Goal: Task Accomplishment & Management: Manage account settings

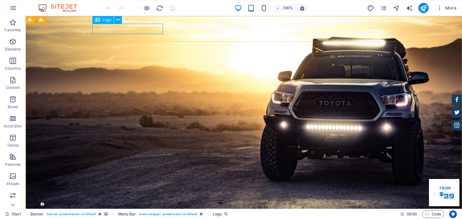
click at [105, 21] on span "Logo" at bounding box center [107, 20] width 9 height 4
click at [105, 20] on span "Logo" at bounding box center [107, 20] width 9 height 4
select select "px"
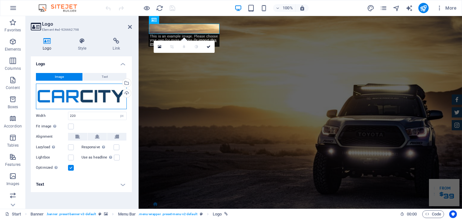
click at [91, 94] on div "Drag files here, click to choose files or select files from Files or our free s…" at bounding box center [81, 97] width 91 height 26
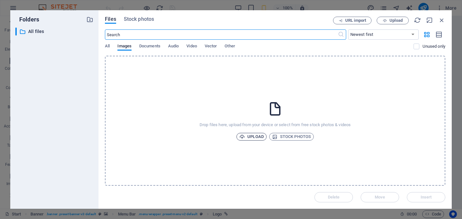
click at [262, 136] on span "Upload" at bounding box center [251, 137] width 24 height 8
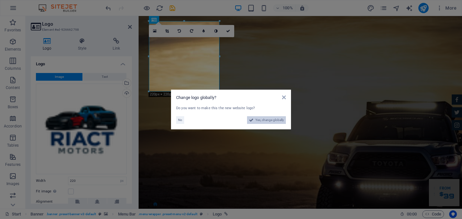
click at [271, 119] on span "Yes, change globally" at bounding box center [269, 120] width 29 height 8
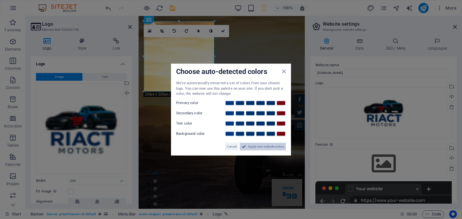
click at [264, 148] on span "Apply new website colors" at bounding box center [266, 147] width 36 height 8
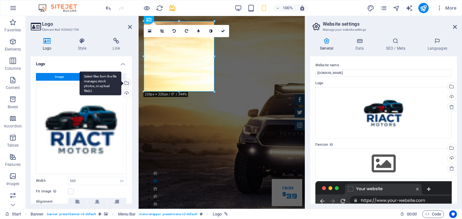
click at [125, 84] on div "Select files from the file manager, stock photos, or upload file(s)" at bounding box center [126, 84] width 10 height 10
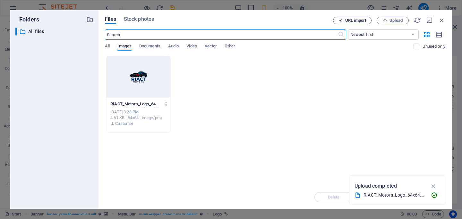
click at [360, 22] on span "URL import" at bounding box center [355, 21] width 21 height 4
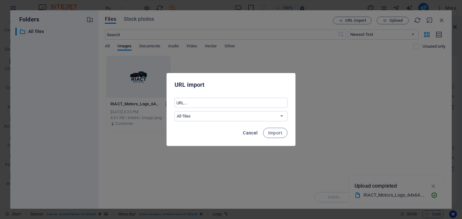
click at [251, 131] on span "Cancel" at bounding box center [250, 132] width 15 height 5
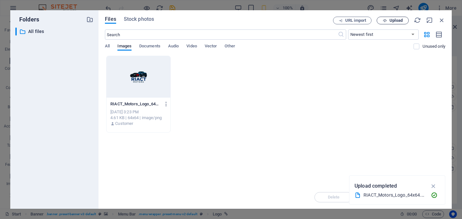
click at [395, 23] on button "Upload" at bounding box center [392, 21] width 32 height 8
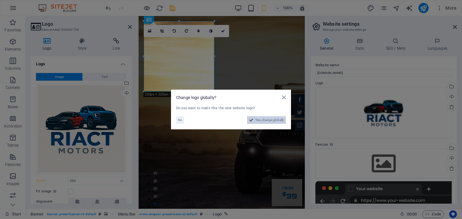
click at [279, 119] on span "Yes, change globally" at bounding box center [269, 120] width 29 height 8
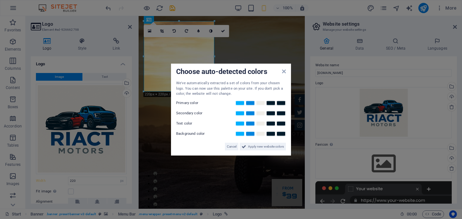
click at [262, 151] on div "Choose auto-detected colors We've automatically extracted a set of colors from …" at bounding box center [231, 110] width 120 height 92
click at [267, 145] on span "Apply new website colors" at bounding box center [266, 147] width 36 height 8
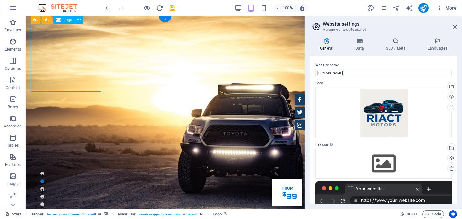
select select "px"
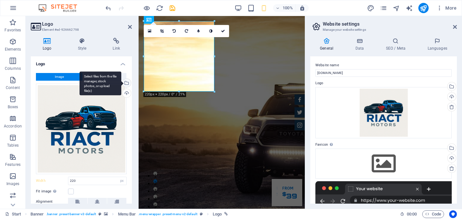
click at [129, 80] on div "Select files from the file manager, stock photos, or upload file(s)" at bounding box center [126, 84] width 10 height 10
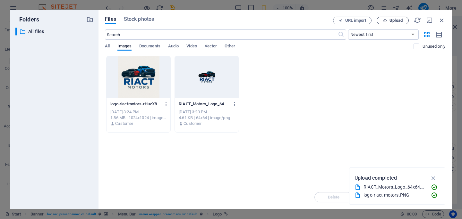
click at [390, 21] on span "Upload" at bounding box center [395, 21] width 13 height 4
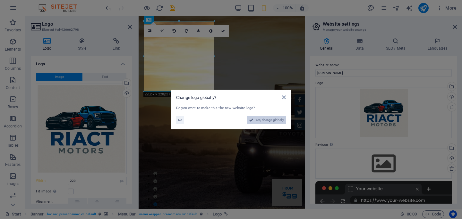
click at [267, 118] on span "Yes, change globally" at bounding box center [269, 120] width 29 height 8
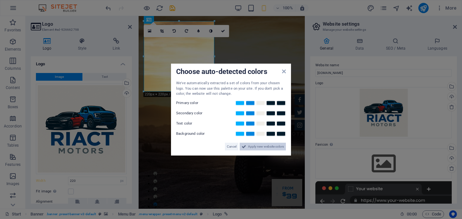
click at [270, 148] on span "Apply new website colors" at bounding box center [266, 147] width 36 height 8
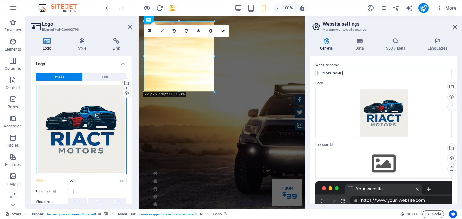
click at [106, 119] on div "Drag files here, click to choose files or select files from Files or our free s…" at bounding box center [81, 129] width 91 height 91
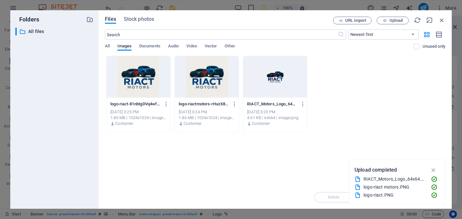
click at [106, 119] on div "logo-riact-81nbtgDVq4wf7Kw6YfLjcg.PNG logo-riact-81nbtgDVq4wf7Kw6YfLjcg.PNG Oct…" at bounding box center [138, 114] width 64 height 33
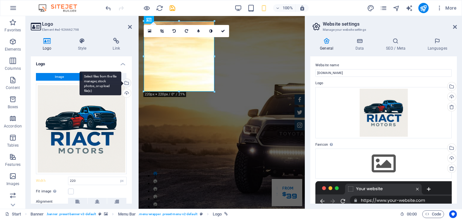
click at [125, 84] on div "Select files from the file manager, stock photos, or upload file(s)" at bounding box center [126, 84] width 10 height 10
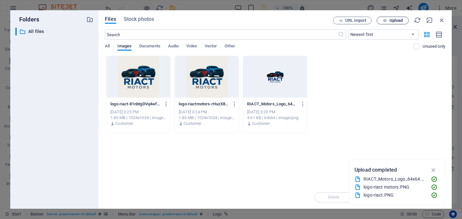
click at [395, 20] on span "Upload" at bounding box center [395, 21] width 13 height 4
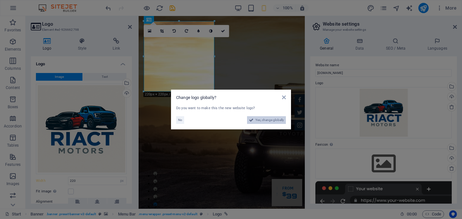
click at [263, 120] on span "Yes, change globally" at bounding box center [269, 120] width 29 height 8
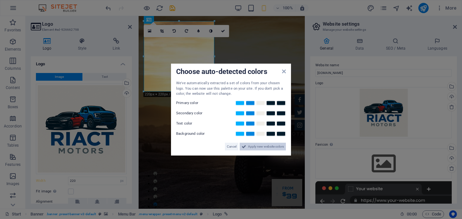
click at [264, 146] on span "Apply new website colors" at bounding box center [266, 147] width 36 height 8
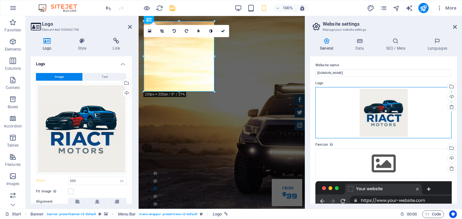
click at [411, 103] on div "Drag files here, click to choose files or select files from Files or our free s…" at bounding box center [383, 112] width 136 height 51
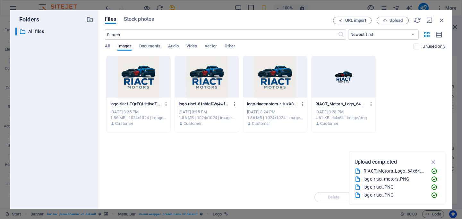
click at [243, 154] on div "Drop files here to upload them instantly logo-riact-TQrEQtHtttvoZVFGAkHtDg.PNG …" at bounding box center [275, 121] width 340 height 130
click at [421, 79] on div "logo-riact-TQrEQtHtttvoZVFGAkHtDg.PNG logo-riact-TQrEQtHtttvoZVFGAkHtDg.PNG Oct…" at bounding box center [275, 94] width 340 height 77
click at [277, 79] on div at bounding box center [275, 77] width 64 height 42
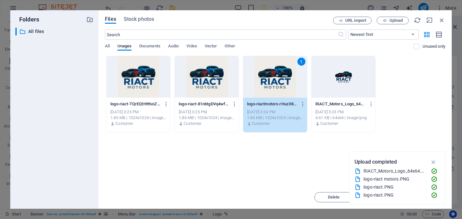
click at [277, 79] on div "1" at bounding box center [275, 77] width 64 height 42
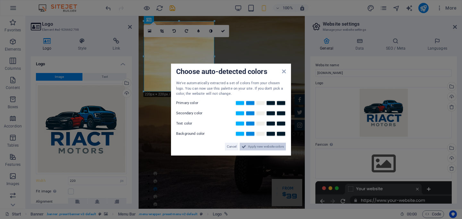
click at [262, 145] on span "Apply new website colors" at bounding box center [266, 147] width 36 height 8
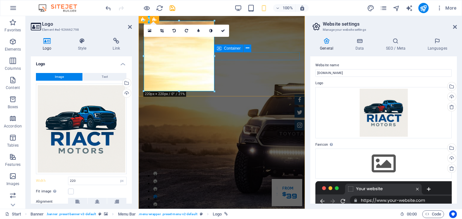
scroll to position [0, 0]
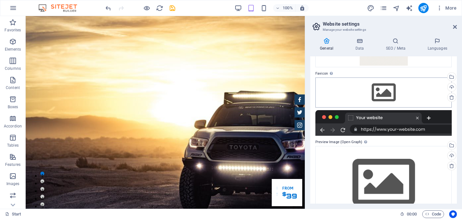
scroll to position [71, 0]
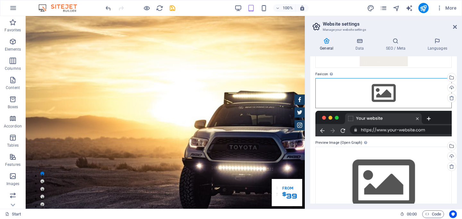
click at [382, 92] on div "Drag files here, click to choose files or select files from Files or our free s…" at bounding box center [383, 93] width 136 height 30
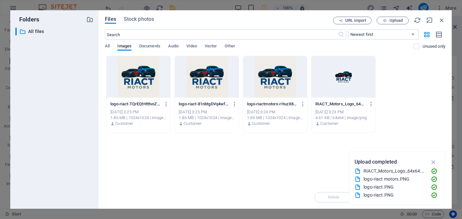
click at [347, 79] on div at bounding box center [343, 77] width 64 height 42
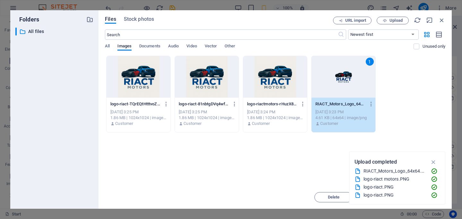
click at [347, 79] on div "1" at bounding box center [343, 77] width 64 height 42
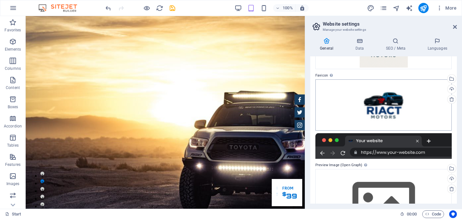
scroll to position [113, 0]
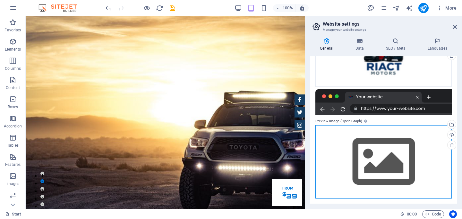
click at [386, 151] on div "Drag files here, click to choose files or select files from Files or our free s…" at bounding box center [383, 161] width 136 height 73
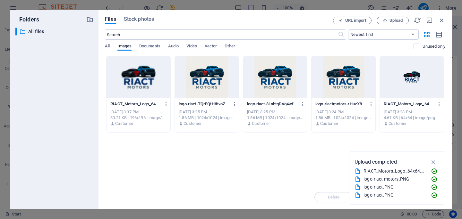
click at [386, 151] on div "Drop files here to upload them instantly RIACT_Motors_Logo_64x64-Y59Xro9dHudHUN…" at bounding box center [275, 121] width 340 height 130
click at [207, 80] on div at bounding box center [207, 77] width 64 height 42
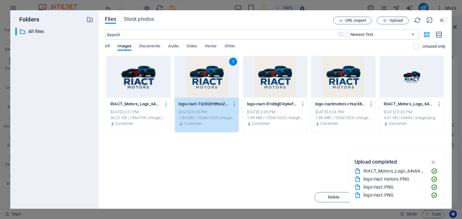
click at [207, 80] on div "1" at bounding box center [207, 77] width 64 height 42
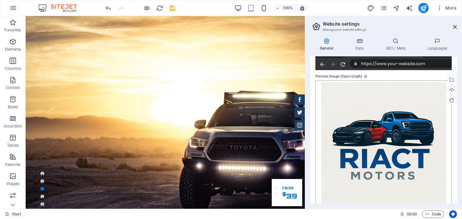
scroll to position [168, 0]
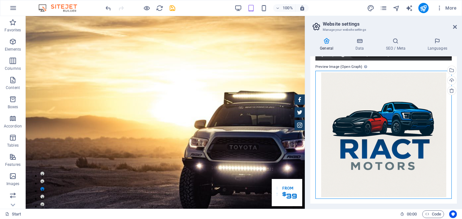
click at [389, 140] on div "Drag files here, click to choose files or select files from Files or our free s…" at bounding box center [383, 135] width 136 height 128
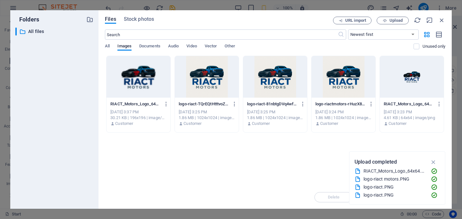
click at [349, 72] on div at bounding box center [343, 77] width 64 height 42
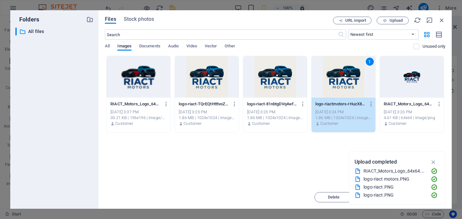
click at [349, 72] on div "1" at bounding box center [343, 77] width 64 height 42
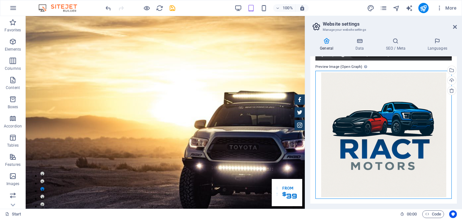
click at [394, 133] on div "Drag files here, click to choose files or select files from Files or our free s…" at bounding box center [383, 135] width 136 height 128
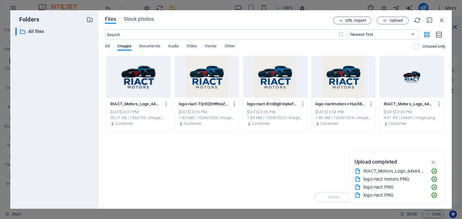
click at [394, 133] on div "Drop files here to upload them instantly RIACT_Motors_Logo_64x64-Y59Xro9dHudHUN…" at bounding box center [275, 121] width 340 height 130
click at [341, 82] on div at bounding box center [343, 77] width 64 height 42
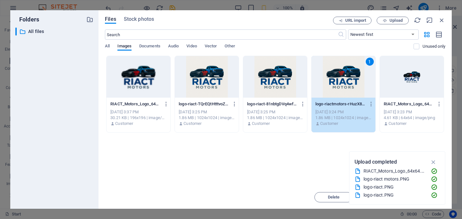
click at [341, 82] on div "1" at bounding box center [343, 77] width 64 height 42
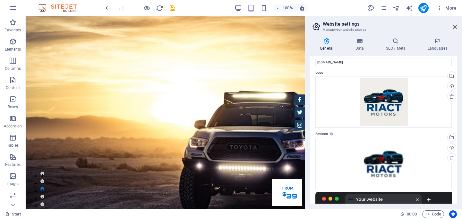
scroll to position [0, 0]
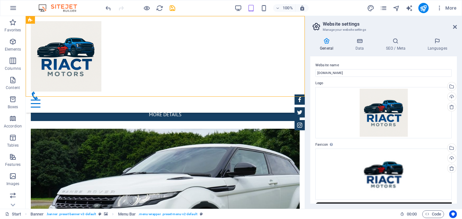
scroll to position [2128, 0]
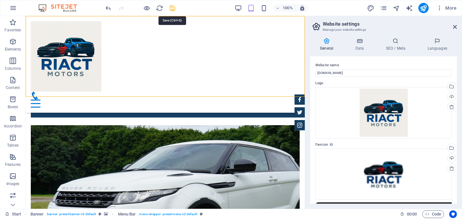
click at [173, 9] on icon "save" at bounding box center [172, 7] width 7 height 7
checkbox input "false"
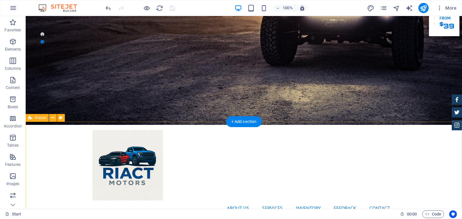
scroll to position [0, 0]
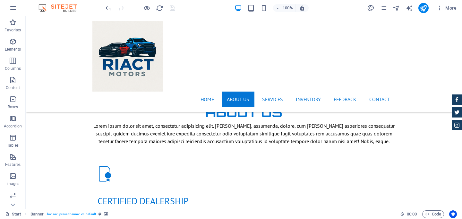
drag, startPoint x: 437, startPoint y: 197, endPoint x: 461, endPoint y: 216, distance: 30.8
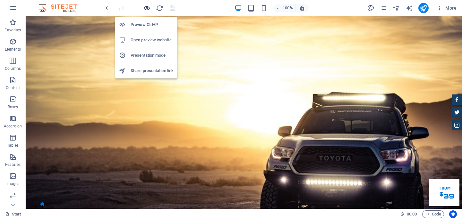
click at [148, 8] on icon "button" at bounding box center [146, 7] width 7 height 7
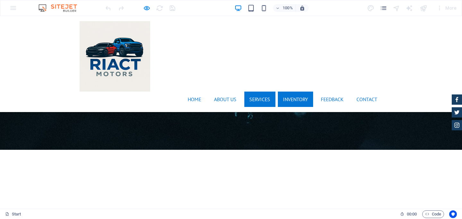
scroll to position [929, 0]
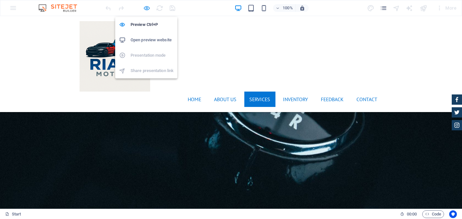
click at [146, 8] on icon "button" at bounding box center [146, 7] width 7 height 7
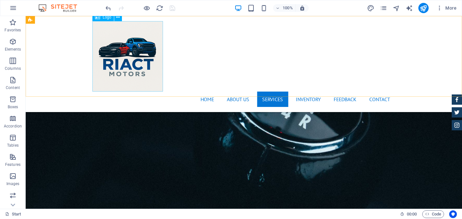
click at [140, 55] on div at bounding box center [243, 56] width 303 height 71
select select "px"
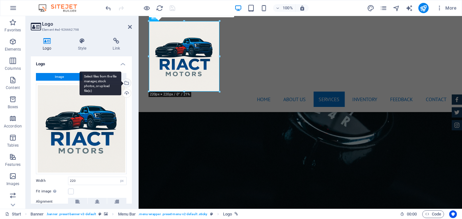
click at [126, 81] on div "Select files from the file manager, stock photos, or upload file(s)" at bounding box center [126, 84] width 10 height 10
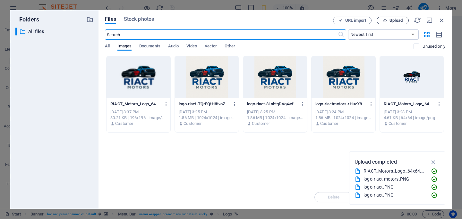
click at [389, 19] on span "Upload" at bounding box center [395, 21] width 13 height 4
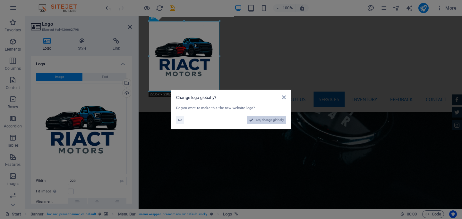
click at [272, 118] on span "Yes, change globally" at bounding box center [269, 120] width 29 height 8
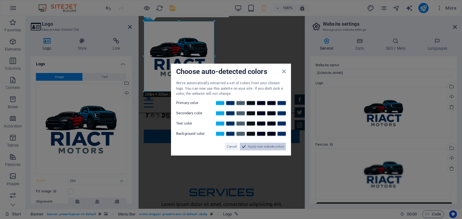
click at [263, 143] on span "Apply new website colors" at bounding box center [266, 147] width 36 height 8
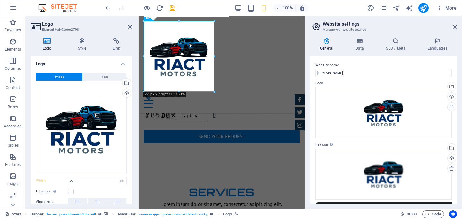
click at [64, 58] on h4 "Logo" at bounding box center [81, 62] width 101 height 12
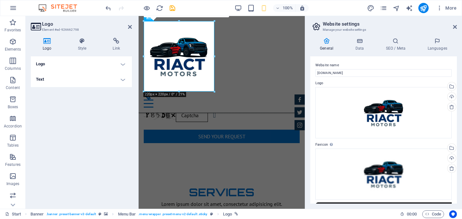
click at [44, 44] on icon at bounding box center [47, 41] width 33 height 6
click at [47, 39] on icon at bounding box center [47, 41] width 33 height 6
click at [63, 65] on h4 "Logo" at bounding box center [81, 63] width 101 height 15
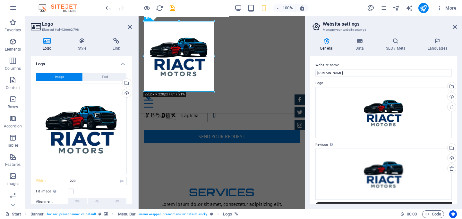
click at [102, 65] on h4 "Logo" at bounding box center [81, 62] width 101 height 12
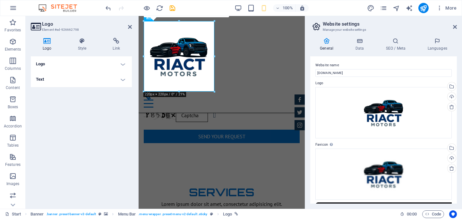
click at [102, 65] on h4 "Logo" at bounding box center [81, 63] width 101 height 15
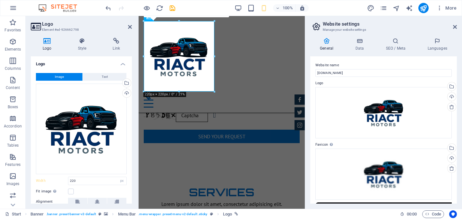
click at [109, 61] on h4 "Logo" at bounding box center [81, 62] width 101 height 12
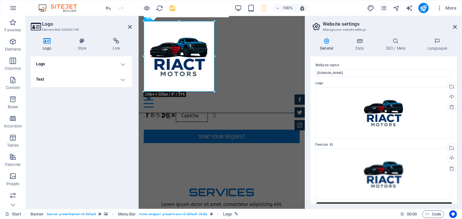
click at [113, 76] on h4 "Text" at bounding box center [81, 79] width 101 height 15
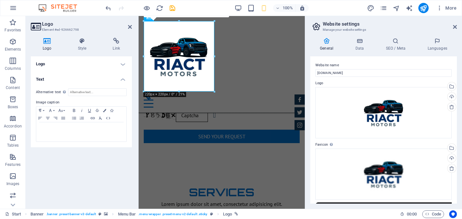
click at [113, 77] on h4 "Text" at bounding box center [81, 78] width 101 height 12
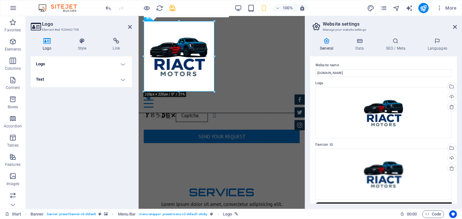
click at [117, 61] on h4 "Logo" at bounding box center [81, 63] width 101 height 15
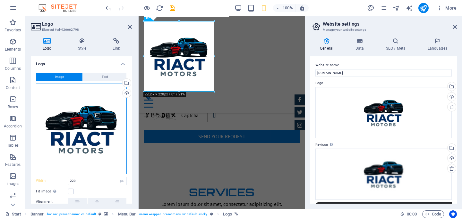
click at [87, 140] on div "Drag files here, click to choose files or select files from Files or our free s…" at bounding box center [81, 129] width 91 height 91
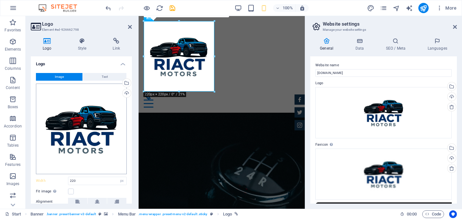
scroll to position [1354, 0]
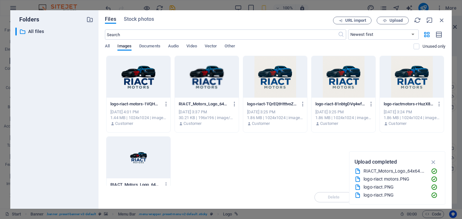
click at [136, 82] on div at bounding box center [138, 77] width 64 height 42
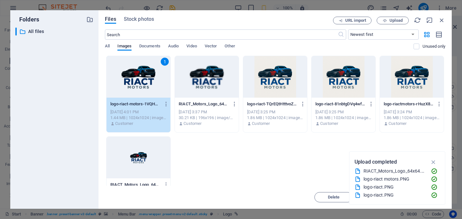
click at [136, 82] on div "1" at bounding box center [138, 77] width 64 height 42
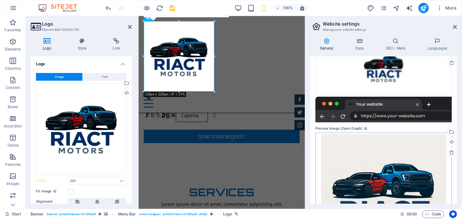
scroll to position [0, 0]
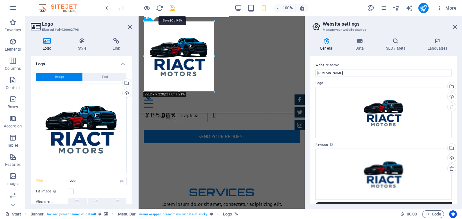
click at [174, 9] on icon "save" at bounding box center [172, 7] width 7 height 7
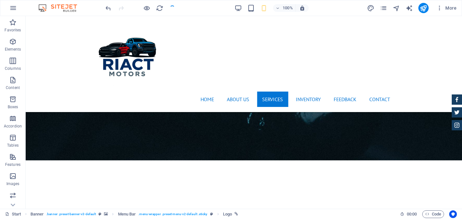
checkbox input "false"
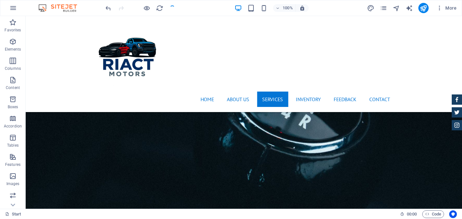
scroll to position [877, 0]
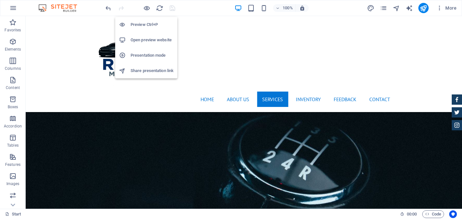
click at [143, 25] on h6 "Preview Ctrl+P" at bounding box center [151, 25] width 43 height 8
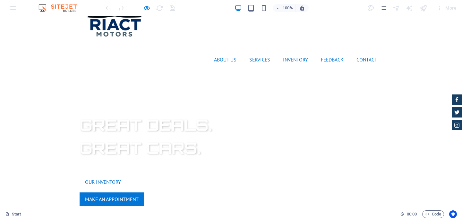
scroll to position [0, 0]
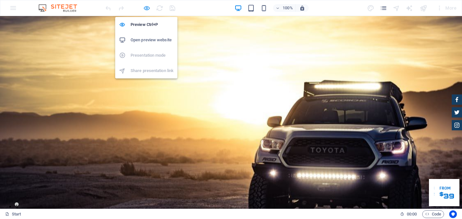
click at [147, 10] on icon "button" at bounding box center [146, 7] width 7 height 7
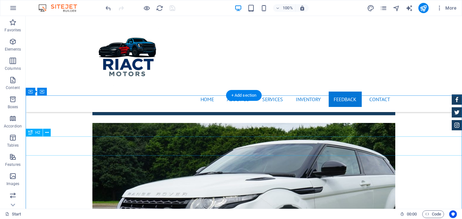
scroll to position [2630, 0]
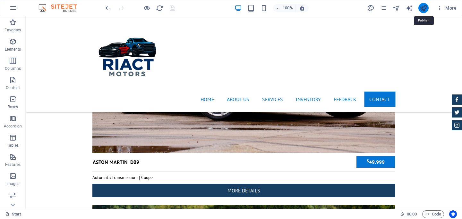
click at [426, 5] on icon "publish" at bounding box center [422, 7] width 7 height 7
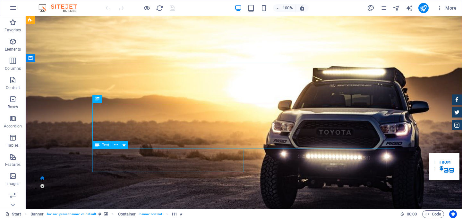
scroll to position [21, 0]
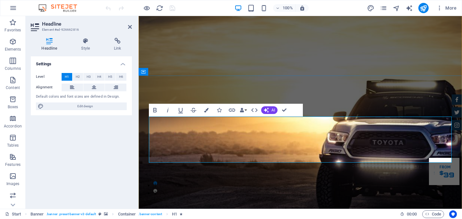
drag, startPoint x: 272, startPoint y: 152, endPoint x: 153, endPoint y: 155, distance: 119.0
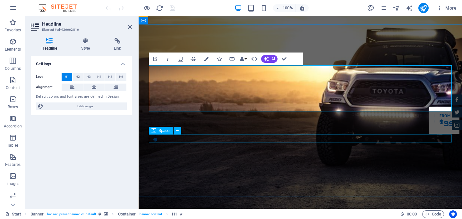
scroll to position [0, 0]
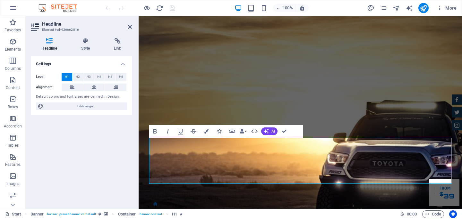
click at [172, 9] on div at bounding box center [140, 8] width 72 height 10
click at [129, 27] on icon at bounding box center [130, 26] width 4 height 5
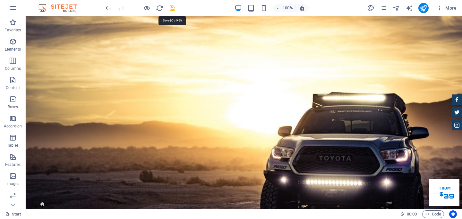
click at [172, 6] on icon "save" at bounding box center [172, 7] width 7 height 7
checkbox input "false"
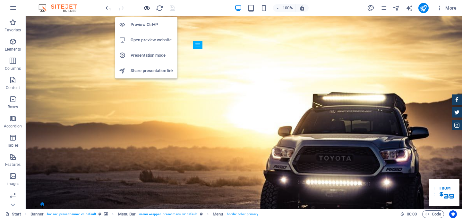
click at [150, 8] on icon "button" at bounding box center [146, 7] width 7 height 7
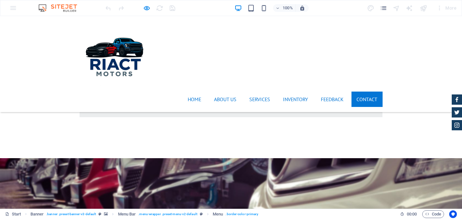
scroll to position [1605, 0]
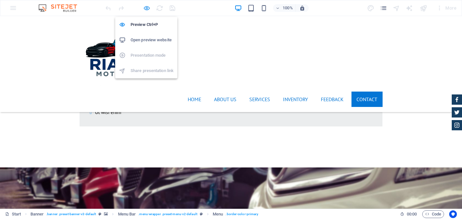
click at [146, 8] on icon "button" at bounding box center [146, 7] width 7 height 7
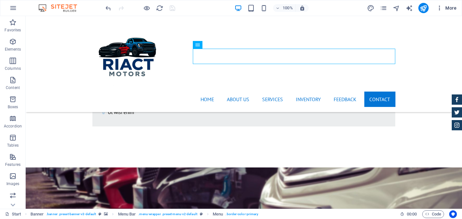
click at [439, 7] on icon "button" at bounding box center [439, 8] width 6 height 6
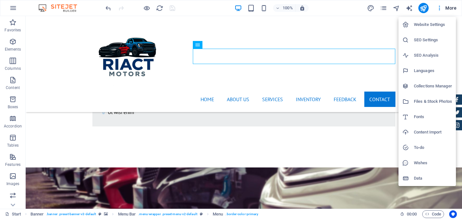
click at [432, 22] on h6 "Website Settings" at bounding box center [433, 25] width 38 height 8
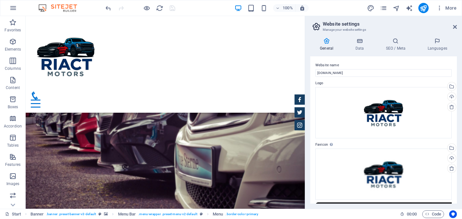
scroll to position [1836, 0]
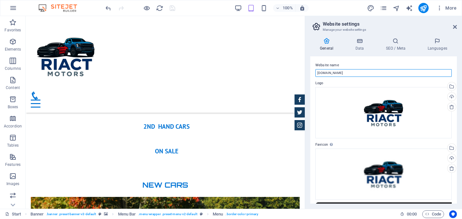
drag, startPoint x: 389, startPoint y: 91, endPoint x: 303, endPoint y: 72, distance: 87.7
drag, startPoint x: 343, startPoint y: 72, endPoint x: 315, endPoint y: 71, distance: 28.6
click at [315, 71] on div "Website name [DOMAIN_NAME] Logo Drag files here, click to choose files or selec…" at bounding box center [383, 129] width 147 height 147
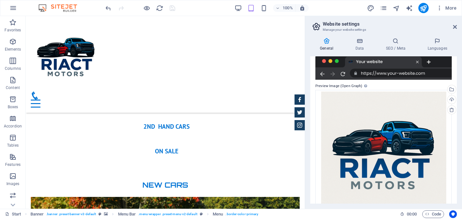
scroll to position [168, 0]
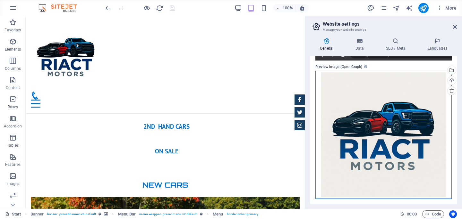
click at [375, 129] on div "Drag files here, click to choose files or select files from Files or our free s…" at bounding box center [383, 135] width 136 height 128
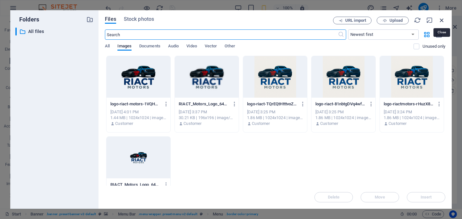
click at [441, 21] on icon "button" at bounding box center [441, 20] width 7 height 7
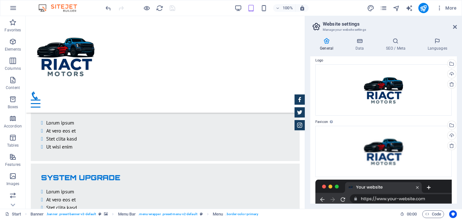
scroll to position [0, 0]
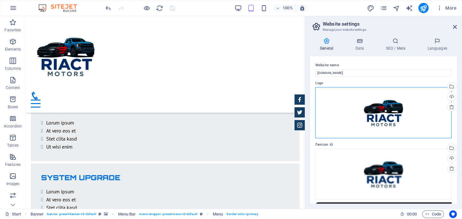
click at [384, 101] on div "Drag files here, click to choose files or select files from Files or our free s…" at bounding box center [383, 112] width 136 height 51
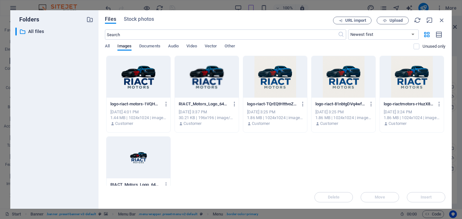
click at [384, 101] on p "logo-riactmotors-rHuzX8FzVKoz6G4lDZXjvQ.PNG" at bounding box center [408, 104] width 50 height 6
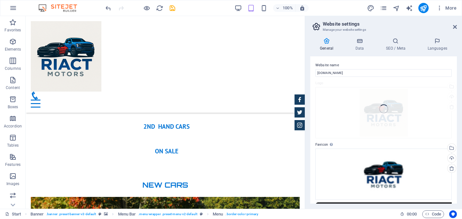
scroll to position [1279, 0]
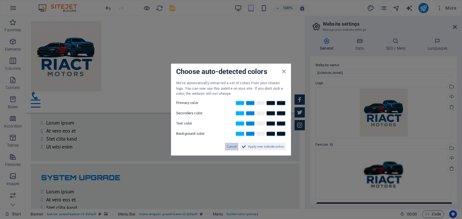
click at [232, 150] on span "Cancel" at bounding box center [232, 147] width 10 height 8
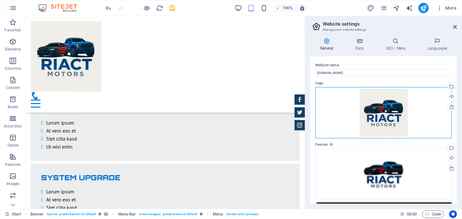
click at [382, 113] on div "Drag files here, click to choose files or select files from Files or our free s…" at bounding box center [383, 112] width 136 height 51
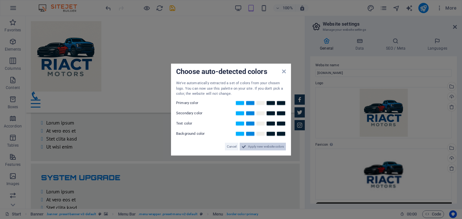
drag, startPoint x: 258, startPoint y: 147, endPoint x: 233, endPoint y: 131, distance: 30.0
click at [258, 147] on span "Apply new website colors" at bounding box center [266, 147] width 36 height 8
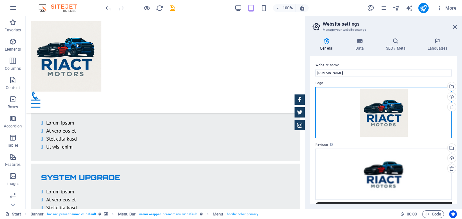
click at [387, 99] on div "Drag files here, click to choose files or select files from Files or our free s…" at bounding box center [383, 112] width 136 height 51
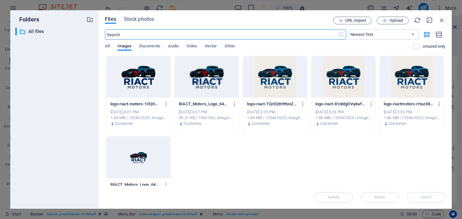
scroll to position [1836, 0]
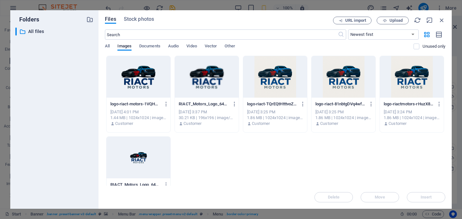
click at [146, 74] on div at bounding box center [138, 77] width 64 height 42
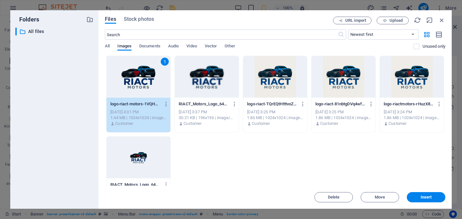
drag, startPoint x: 146, startPoint y: 74, endPoint x: 121, endPoint y: 58, distance: 30.2
click at [146, 74] on div "1" at bounding box center [138, 77] width 64 height 42
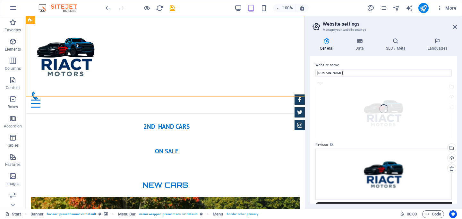
scroll to position [1279, 0]
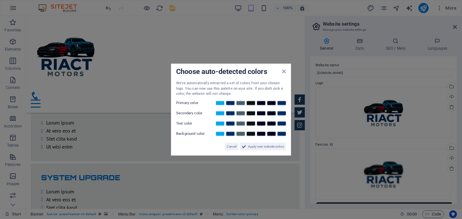
click at [386, 176] on aside "Choose auto-detected colors We've automatically extracted a set of colors from …" at bounding box center [231, 109] width 462 height 219
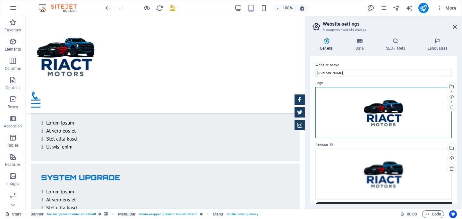
click at [383, 110] on div "Drag files here, click to choose files or select files from Files or our free s…" at bounding box center [383, 112] width 136 height 51
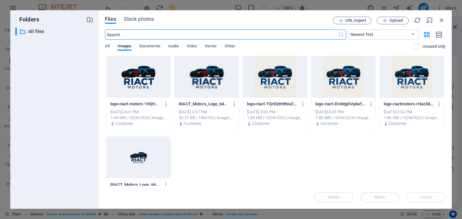
scroll to position [1836, 0]
click at [444, 20] on icon "button" at bounding box center [441, 20] width 7 height 7
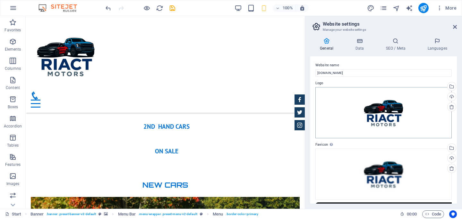
scroll to position [1279, 0]
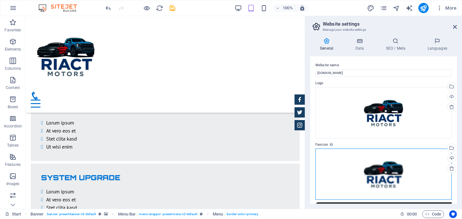
click at [394, 179] on div "Drag files here, click to choose files or select files from Files or our free s…" at bounding box center [383, 174] width 136 height 51
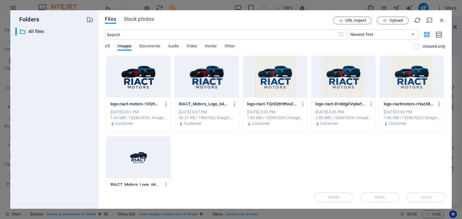
scroll to position [1836, 0]
click at [141, 76] on div at bounding box center [138, 77] width 64 height 42
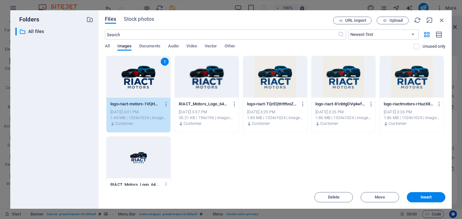
drag, startPoint x: 141, startPoint y: 76, endPoint x: 148, endPoint y: 71, distance: 8.3
click at [141, 76] on div "1" at bounding box center [138, 77] width 64 height 42
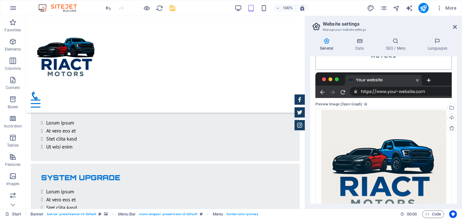
scroll to position [138, 0]
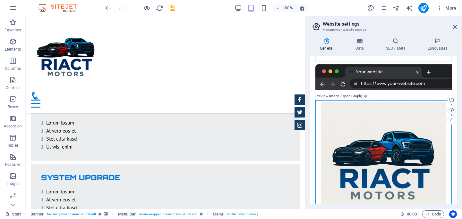
click at [390, 150] on div "Drag files here, click to choose files or select files from Files or our free s…" at bounding box center [383, 164] width 136 height 128
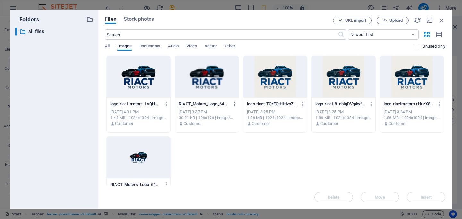
click at [390, 150] on div "logo-riact-motors-1VQHHT5BbpNe4QGppXwjTg.PNG logo-riact-motors-1VQHHT5BbpNe4QGp…" at bounding box center [275, 135] width 340 height 158
click at [136, 71] on div at bounding box center [138, 77] width 64 height 42
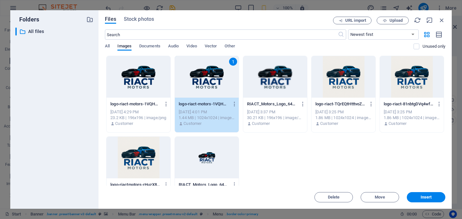
click at [136, 71] on div at bounding box center [138, 77] width 64 height 42
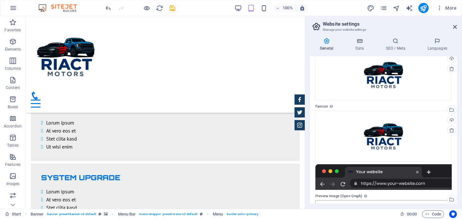
scroll to position [0, 0]
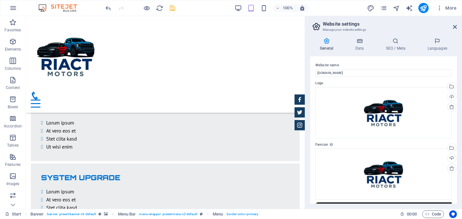
click at [176, 9] on span "save" at bounding box center [172, 7] width 8 height 7
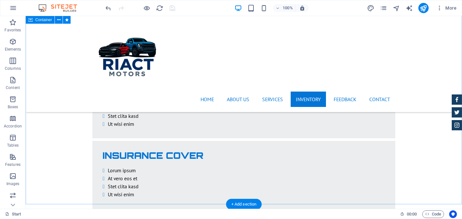
scroll to position [1214, 0]
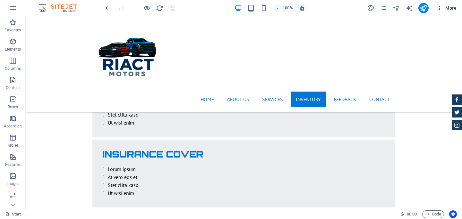
click at [438, 8] on icon "button" at bounding box center [439, 8] width 6 height 6
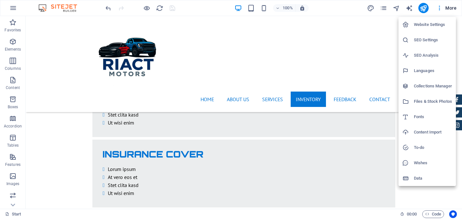
click at [430, 26] on h6 "Website Settings" at bounding box center [433, 25] width 38 height 8
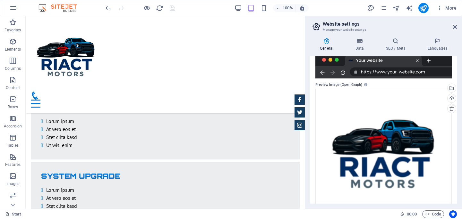
scroll to position [168, 0]
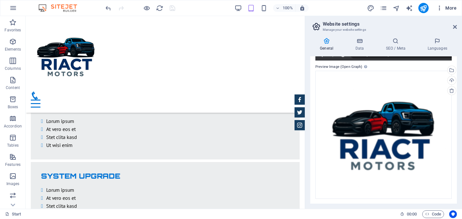
click at [439, 11] on icon "button" at bounding box center [439, 8] width 6 height 6
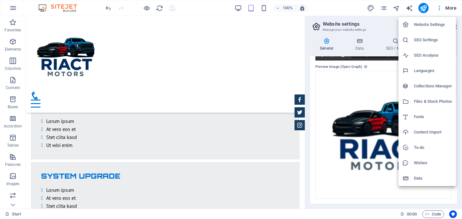
click at [430, 43] on h6 "SEO Settings" at bounding box center [433, 40] width 38 height 8
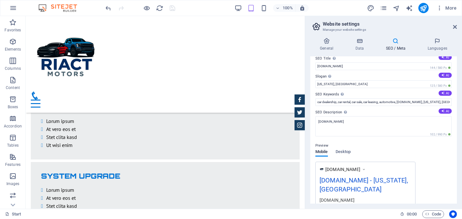
scroll to position [0, 0]
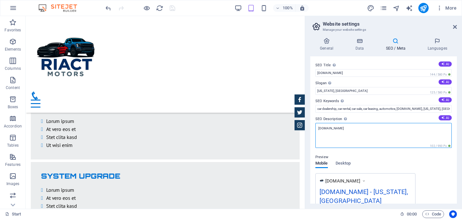
click at [365, 133] on textarea "[DOMAIN_NAME]" at bounding box center [383, 135] width 136 height 25
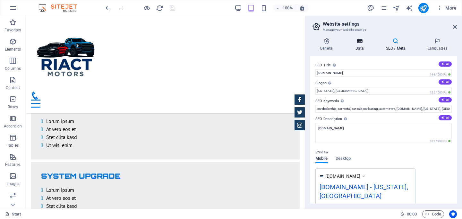
click at [361, 44] on icon at bounding box center [359, 41] width 28 height 6
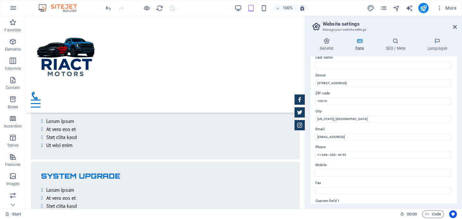
scroll to position [60, 0]
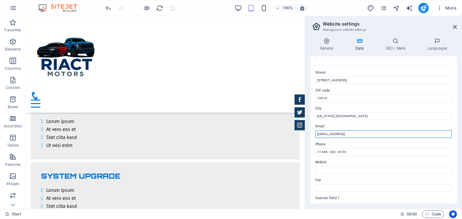
drag, startPoint x: 393, startPoint y: 135, endPoint x: 316, endPoint y: 131, distance: 77.7
click at [316, 131] on input "[EMAIL_ADDRESS]" at bounding box center [383, 134] width 136 height 8
paste input "[DOMAIN_NAME]"
drag, startPoint x: 322, startPoint y: 134, endPoint x: 314, endPoint y: 132, distance: 8.3
click at [314, 132] on div "Contact data for this website. This can be used everywhere on the website and w…" at bounding box center [383, 129] width 147 height 147
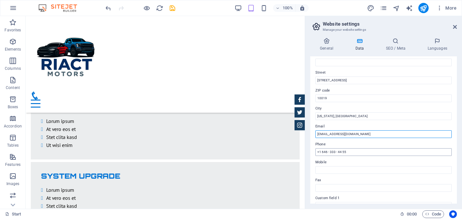
type input "[EMAIL_ADDRESS][DOMAIN_NAME]"
drag, startPoint x: 354, startPoint y: 153, endPoint x: 316, endPoint y: 148, distance: 37.8
click at [316, 148] on div "Phone +1 646 - 333 - 44 55" at bounding box center [383, 148] width 136 height 15
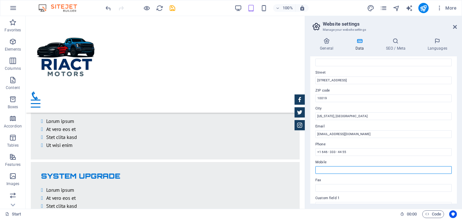
click at [325, 169] on input "Mobile" at bounding box center [383, 170] width 136 height 8
paste input "+1 646 - 333 - 44 55"
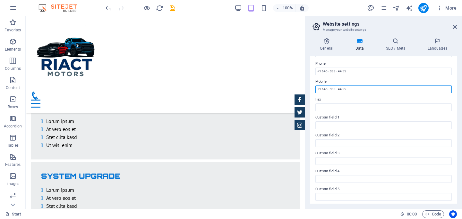
scroll to position [147, 0]
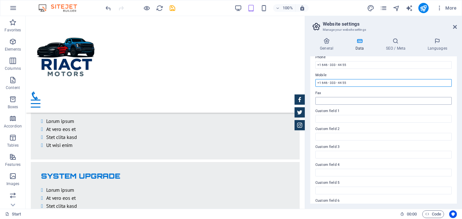
type input "+1 646 - 333 - 44 55"
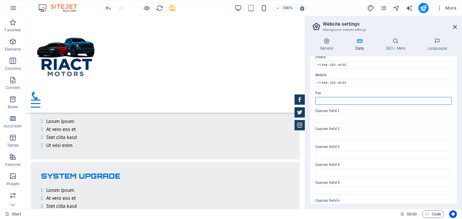
click at [337, 99] on input "Fax" at bounding box center [383, 101] width 136 height 8
paste input "+1 646 - 333 - 44 55"
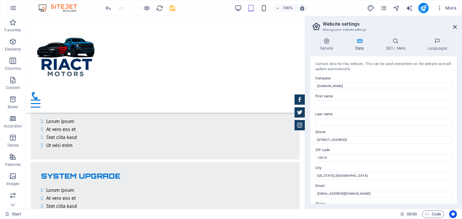
type input "+1 646 - 333 - 44 55"
click at [341, 97] on label "First name" at bounding box center [383, 97] width 136 height 8
click at [341, 100] on input "First name" at bounding box center [383, 104] width 136 height 8
click at [341, 105] on input "First name" at bounding box center [383, 104] width 136 height 8
type input "r"
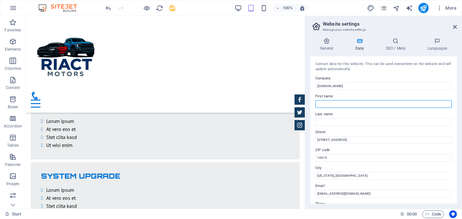
type input "r"
type input "y"
type input "[PERSON_NAME]"
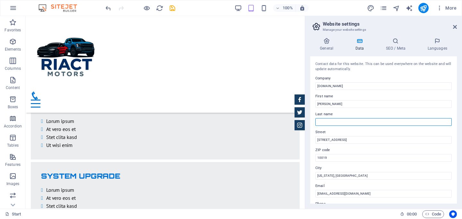
click at [338, 123] on input "Last name" at bounding box center [383, 122] width 136 height 8
type input "j"
click at [439, 134] on label "Street" at bounding box center [383, 133] width 136 height 8
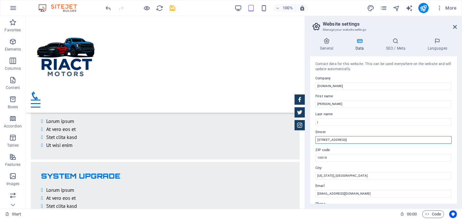
click at [439, 136] on input "[STREET_ADDRESS]" at bounding box center [383, 140] width 136 height 8
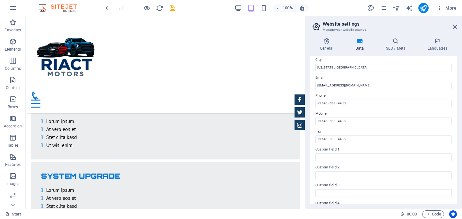
scroll to position [160, 0]
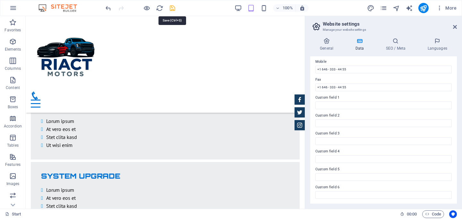
click at [173, 9] on icon "save" at bounding box center [172, 7] width 7 height 7
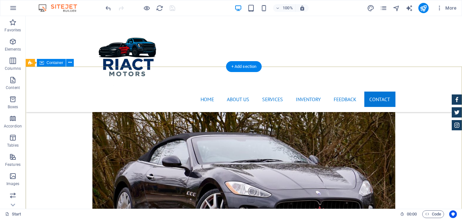
scroll to position [2502, 0]
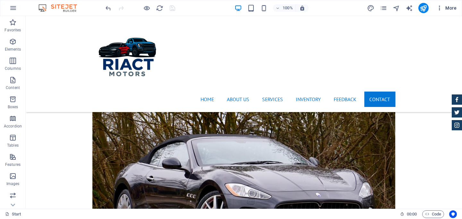
click at [440, 10] on icon "button" at bounding box center [439, 8] width 6 height 6
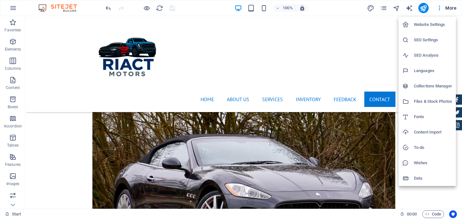
click at [374, 145] on div at bounding box center [231, 109] width 462 height 219
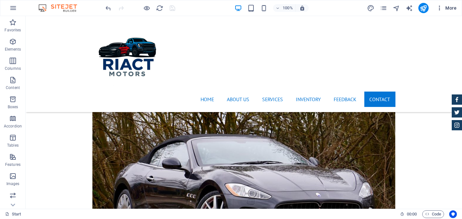
click at [439, 10] on icon "button" at bounding box center [439, 8] width 6 height 6
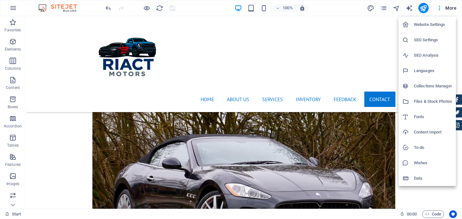
click at [430, 40] on h6 "SEO Settings" at bounding box center [433, 40] width 38 height 8
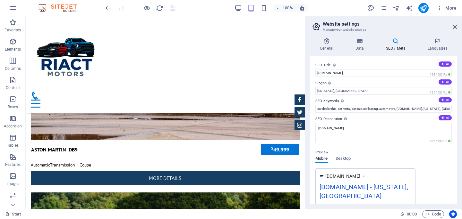
click at [401, 45] on h4 "SEO / Meta" at bounding box center [397, 44] width 42 height 13
click at [363, 36] on div "General Data SEO / Meta Languages Website name [DOMAIN_NAME] Logo Drag files he…" at bounding box center [383, 121] width 157 height 176
click at [363, 40] on icon at bounding box center [359, 41] width 28 height 6
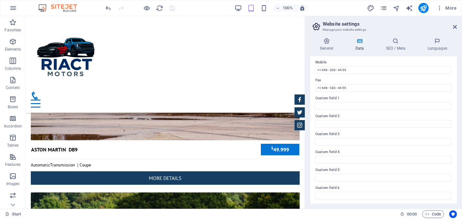
scroll to position [160, 0]
click at [329, 43] on icon at bounding box center [326, 41] width 33 height 6
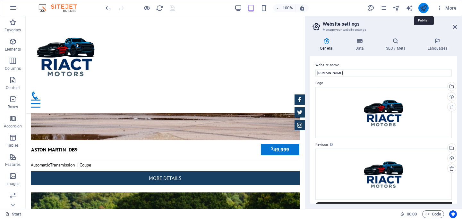
click at [425, 8] on icon "publish" at bounding box center [422, 7] width 7 height 7
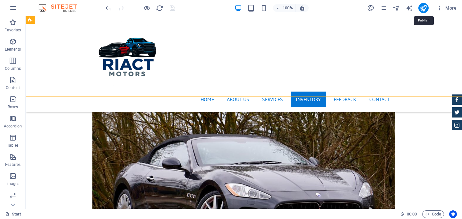
scroll to position [1909, 0]
